Goal: Information Seeking & Learning: Learn about a topic

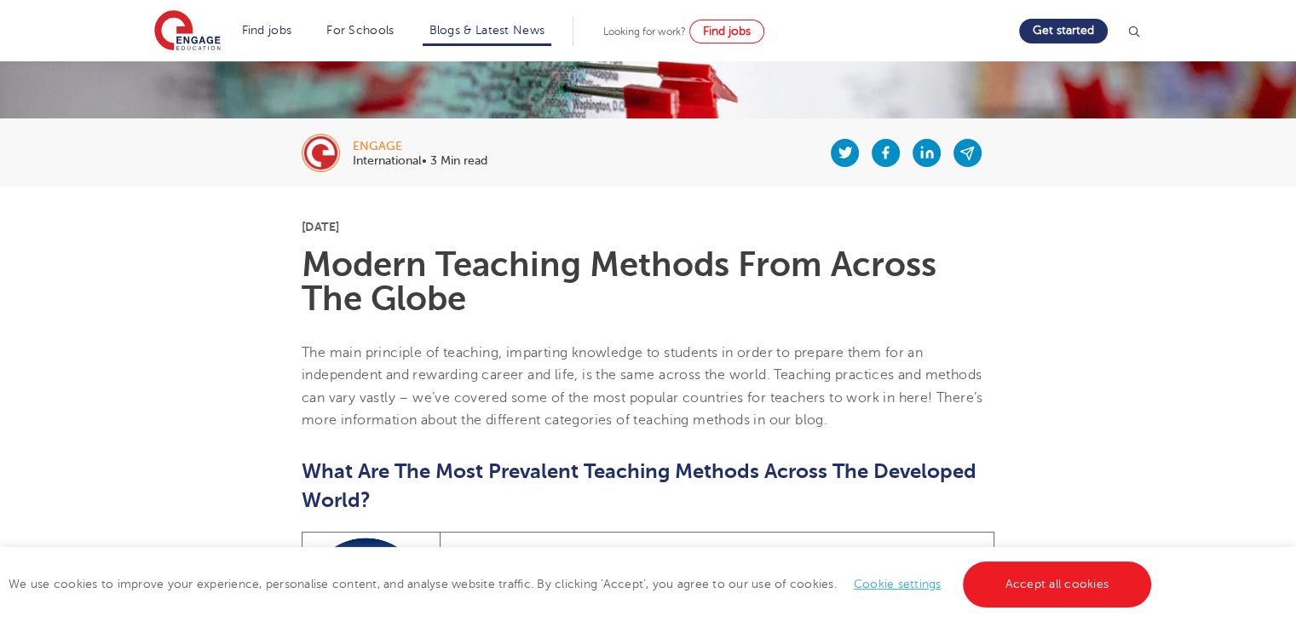
scroll to position [568, 0]
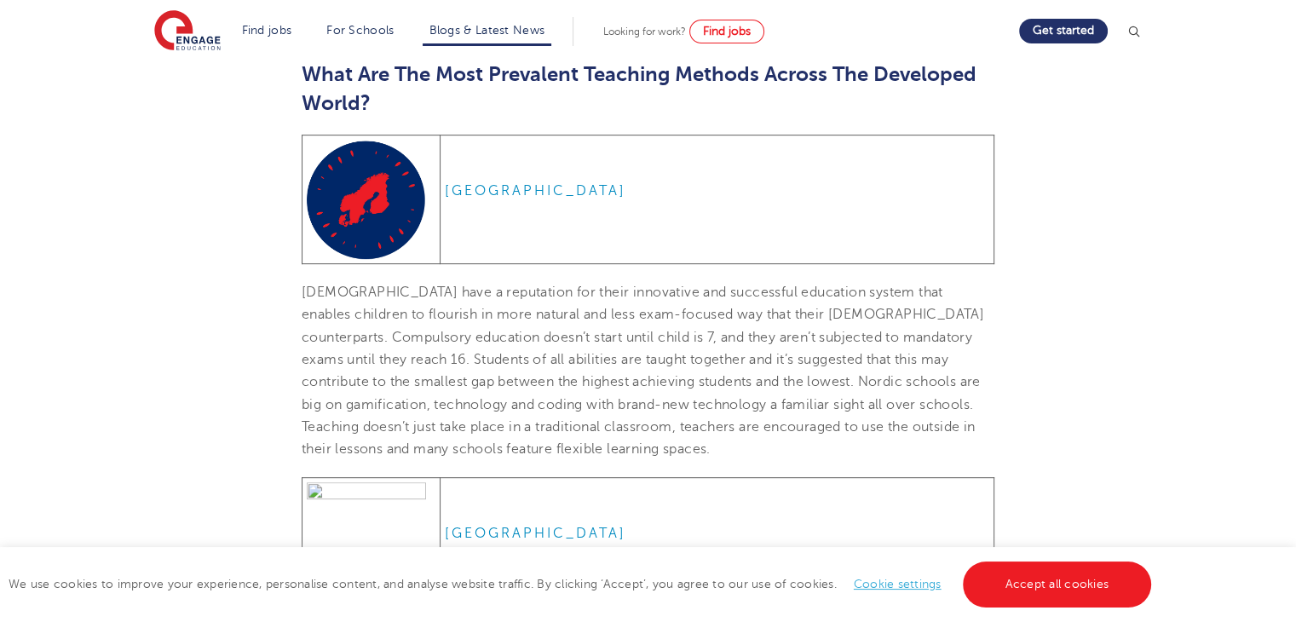
drag, startPoint x: 277, startPoint y: 333, endPoint x: 273, endPoint y: 377, distance: 43.7
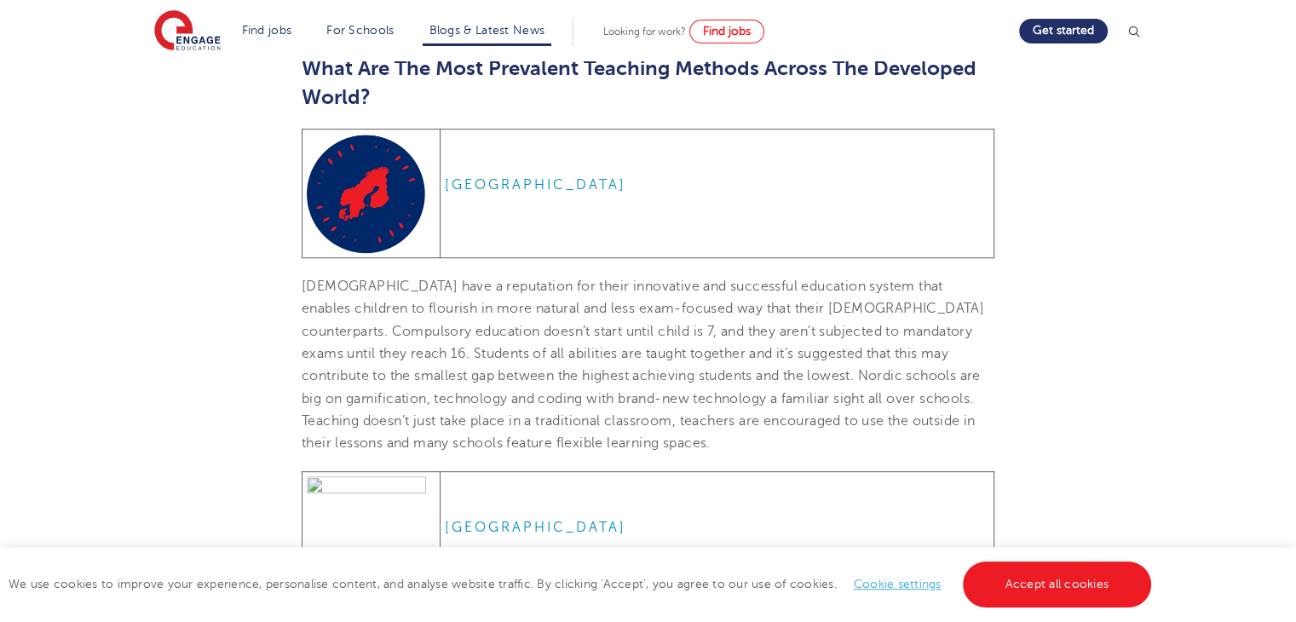
scroll to position [402, 0]
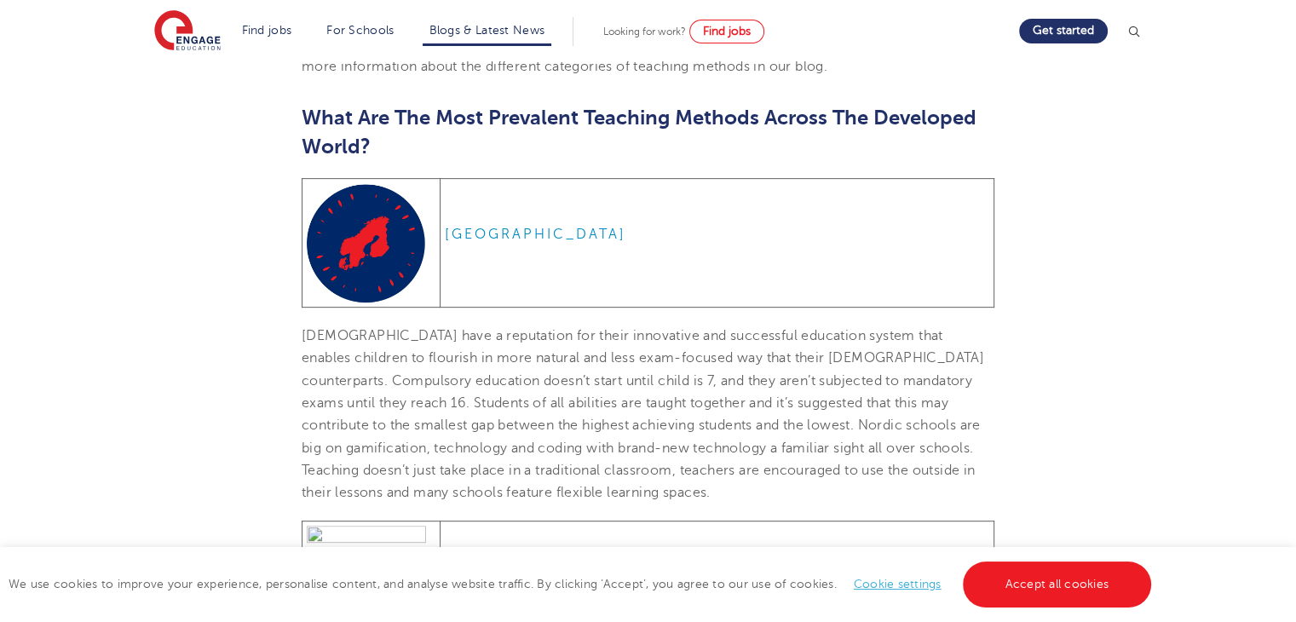
drag, startPoint x: 389, startPoint y: 307, endPoint x: 395, endPoint y: 335, distance: 28.7
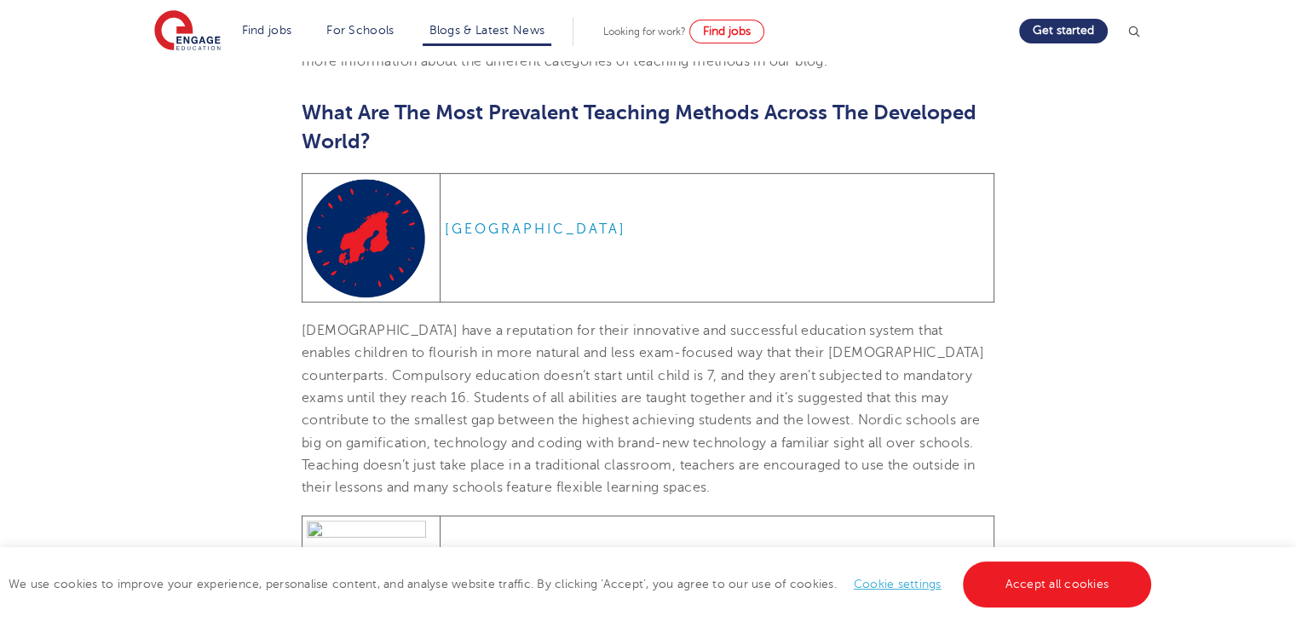
scroll to position [650, 0]
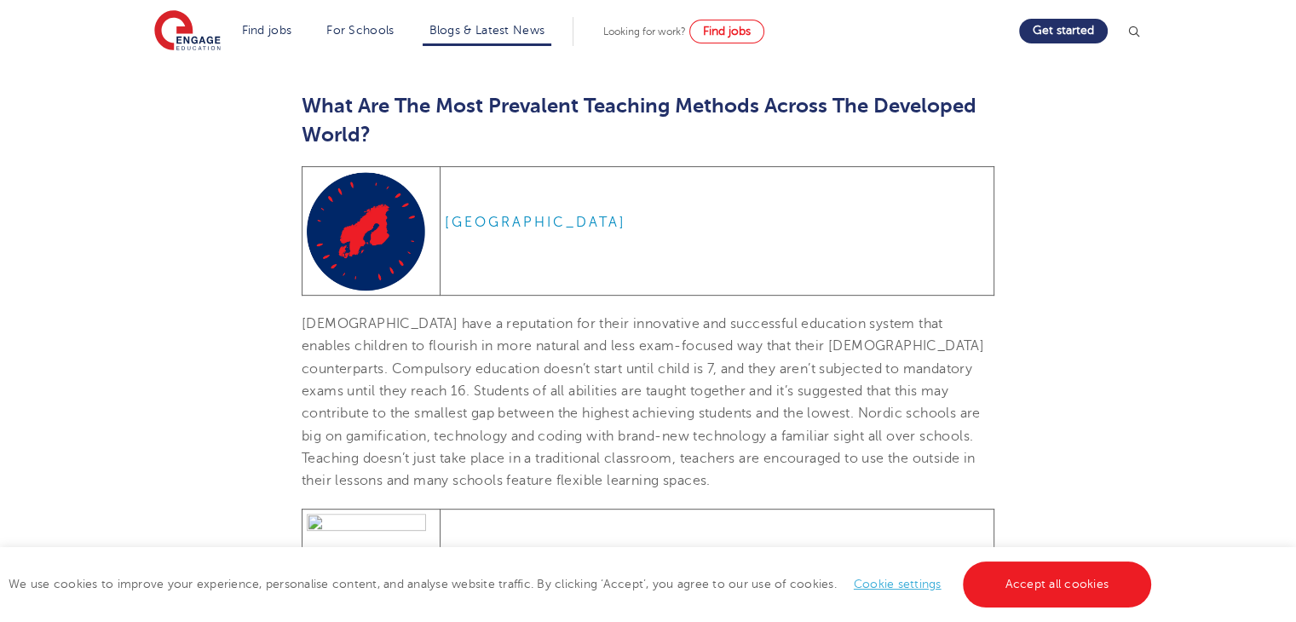
drag, startPoint x: 393, startPoint y: 318, endPoint x: 386, endPoint y: 349, distance: 31.4
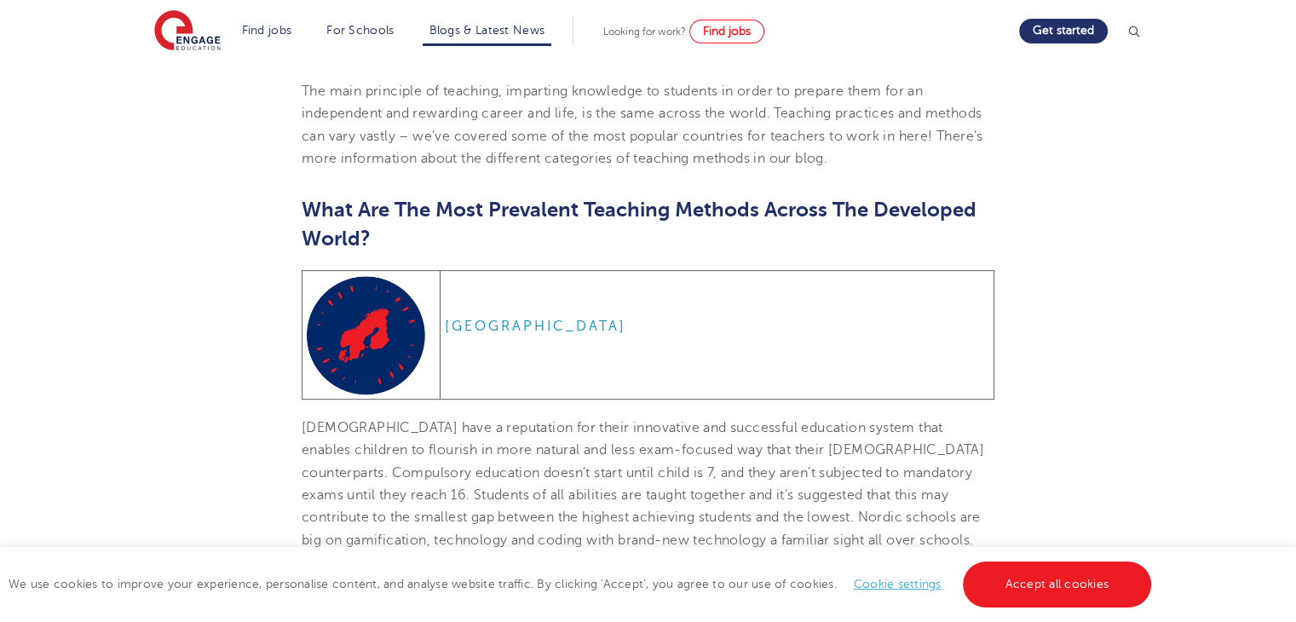
scroll to position [366, 0]
